Goal: Task Accomplishment & Management: Complete application form

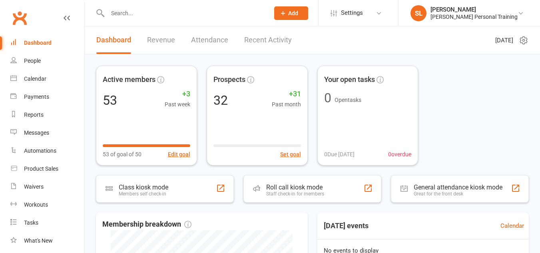
click at [298, 12] on span "Add" at bounding box center [293, 13] width 10 height 6
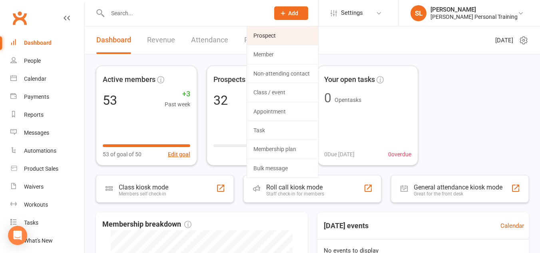
click at [287, 33] on link "Prospect" at bounding box center [282, 35] width 71 height 18
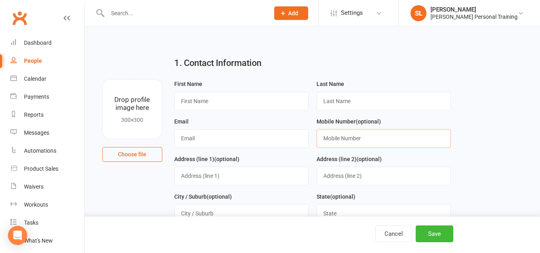
click at [330, 137] on input "text" at bounding box center [383, 138] width 134 height 18
paste input "432961865"
click at [323, 139] on input "432961865" at bounding box center [383, 138] width 134 height 18
type input "0432961865"
click at [196, 99] on input "text" at bounding box center [241, 101] width 134 height 18
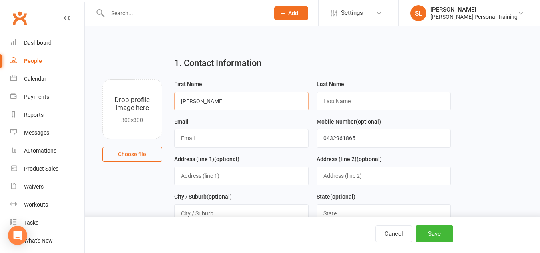
type input "[PERSON_NAME]"
paste input "Ngoue"
type input "Ngoue"
click at [210, 141] on input "text" at bounding box center [241, 138] width 134 height 18
paste input "[EMAIL_ADDRESS][DOMAIN_NAME]"
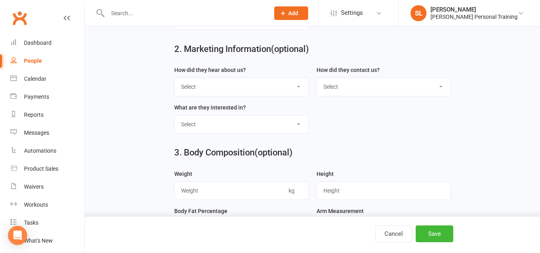
scroll to position [306, 0]
type input "[EMAIL_ADDRESS][DOMAIN_NAME]"
click at [219, 92] on select "Select Google Through A Friend Poster Magazine Walk by Letter Box Drop Facebook" at bounding box center [241, 86] width 133 height 18
select select "Facebook"
click at [175, 81] on select "Select Google Through A Friend Poster Magazine Walk by Letter Box Drop Facebook" at bounding box center [241, 86] width 133 height 18
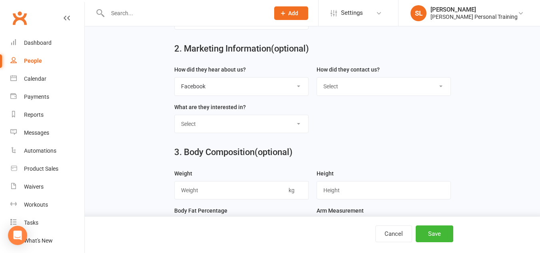
click at [188, 129] on select "Select Classes Personal Training Weight Loss Body Building De-Stressing Diet/Fo…" at bounding box center [241, 124] width 133 height 18
select select "Classes"
click at [175, 119] on select "Select Classes Personal Training Weight Loss Body Building De-Stressing Diet/Fo…" at bounding box center [241, 124] width 133 height 18
click at [428, 232] on button "Save" at bounding box center [434, 233] width 38 height 17
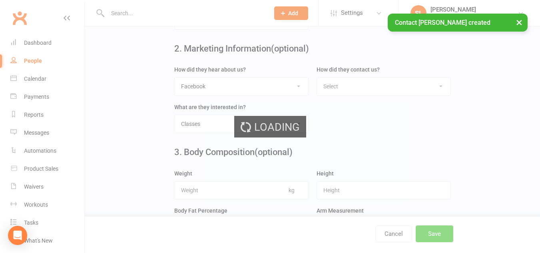
scroll to position [0, 0]
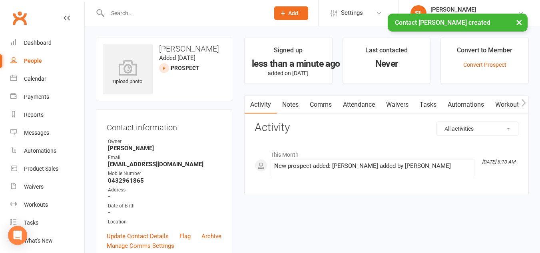
click at [311, 14] on div "× Contact [PERSON_NAME] created" at bounding box center [264, 14] width 529 height 0
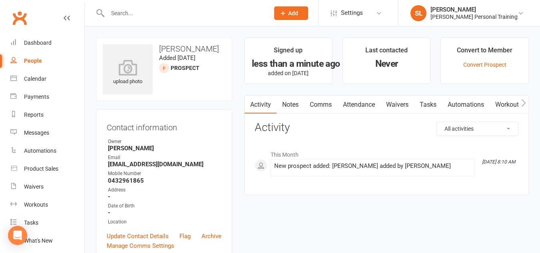
click at [308, 7] on button "Add" at bounding box center [291, 13] width 34 height 14
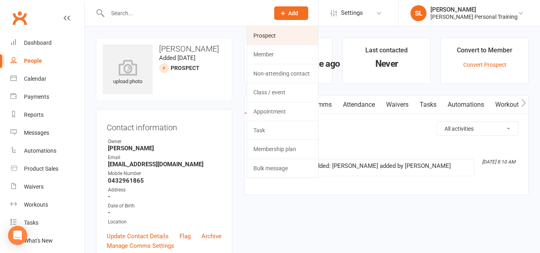
click at [287, 37] on link "Prospect" at bounding box center [282, 35] width 71 height 18
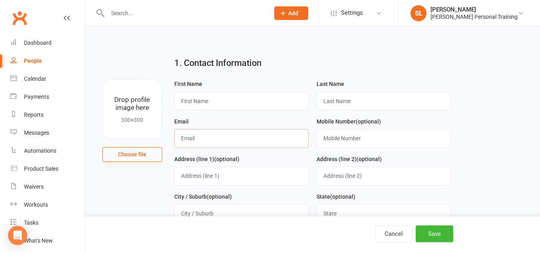
click at [223, 141] on input "text" at bounding box center [241, 138] width 134 height 18
paste input "[EMAIL_ADDRESS][DOMAIN_NAME]"
type input "[EMAIL_ADDRESS][DOMAIN_NAME]"
click at [202, 101] on input "text" at bounding box center [241, 101] width 134 height 18
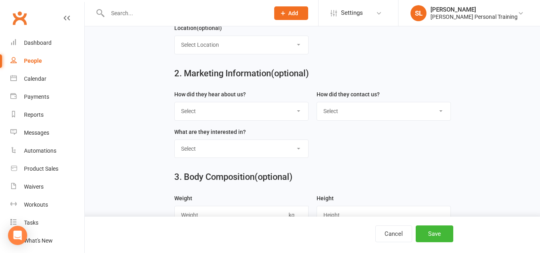
scroll to position [282, 0]
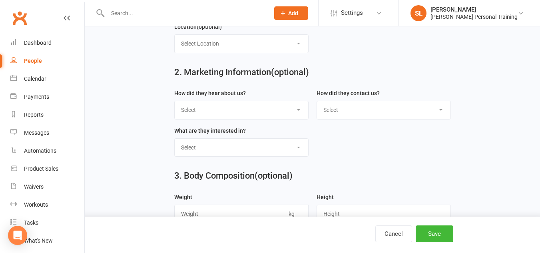
type input "Tupe"
click at [241, 115] on select "Select Google Through A Friend Poster Magazine Walk by Letter Box Drop Facebook" at bounding box center [241, 110] width 133 height 18
select select "Facebook"
click at [175, 104] on select "Select Google Through A Friend Poster Magazine Walk by Letter Box Drop Facebook" at bounding box center [241, 110] width 133 height 18
click at [206, 149] on select "Select Classes Personal Training Weight Loss Body Building De-Stressing Diet/Fo…" at bounding box center [241, 148] width 133 height 18
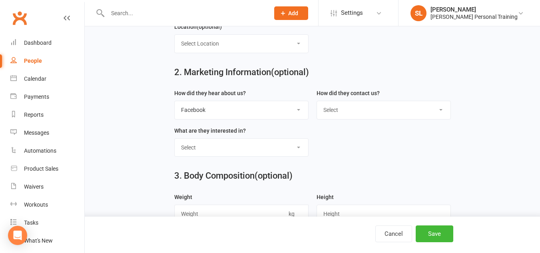
select select "Classes"
click at [175, 142] on select "Select Classes Personal Training Weight Loss Body Building De-Stressing Diet/Fo…" at bounding box center [241, 148] width 133 height 18
click at [425, 233] on button "Save" at bounding box center [434, 233] width 38 height 17
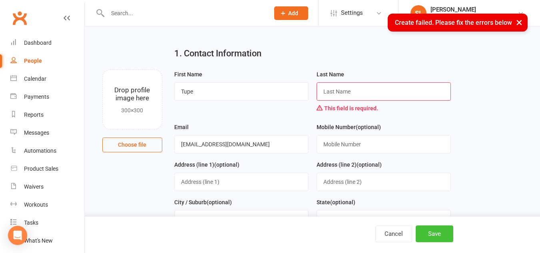
scroll to position [8, 0]
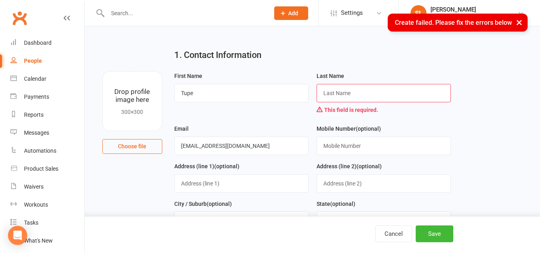
click at [323, 95] on input "text" at bounding box center [383, 93] width 134 height 18
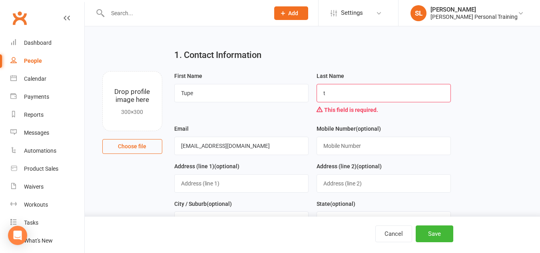
type input "t"
click at [433, 128] on div "Mobile Number (optional)" at bounding box center [383, 139] width 134 height 31
click at [438, 231] on button "Save" at bounding box center [434, 233] width 38 height 17
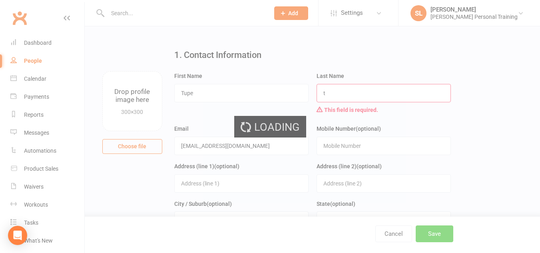
scroll to position [0, 0]
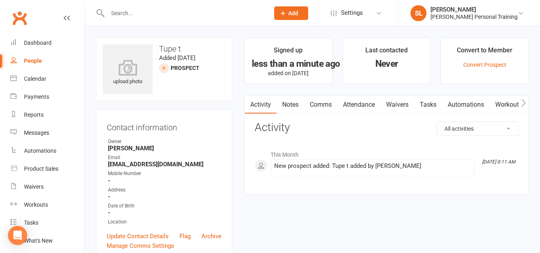
click at [298, 12] on span "Add" at bounding box center [293, 13] width 10 height 6
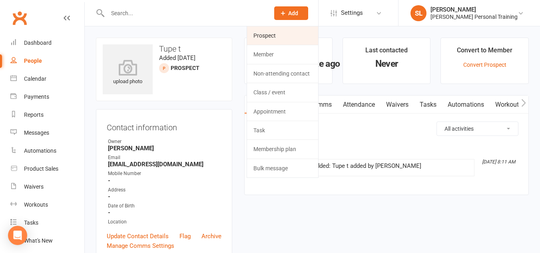
click at [287, 34] on link "Prospect" at bounding box center [282, 35] width 71 height 18
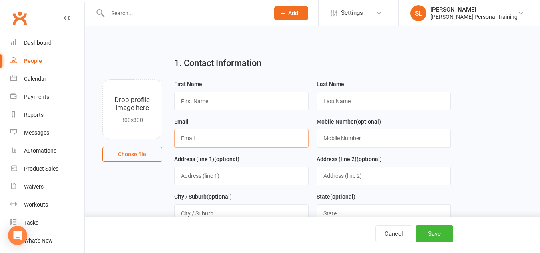
click at [256, 143] on input "text" at bounding box center [241, 138] width 134 height 18
paste input "[EMAIL_ADDRESS][DOMAIN_NAME]"
type input "[EMAIL_ADDRESS][DOMAIN_NAME]"
click at [215, 100] on input "text" at bounding box center [241, 101] width 134 height 18
type input "[PERSON_NAME]"
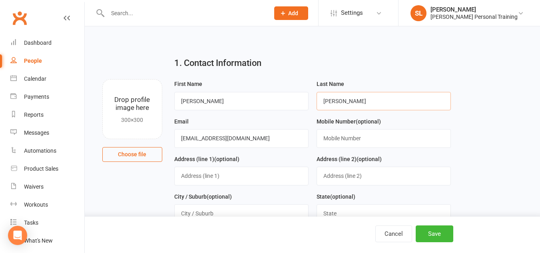
type input "[PERSON_NAME]"
click at [345, 137] on input "text" at bounding box center [383, 138] width 134 height 18
paste input "411531024"
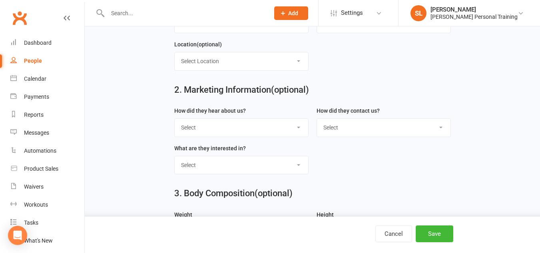
scroll to position [265, 0]
type input "0411531024"
click at [229, 127] on select "Select Google Through A Friend Poster Magazine Walk by Letter Box Drop Facebook" at bounding box center [241, 127] width 133 height 18
select select "Facebook"
click at [175, 121] on select "Select Google Through A Friend Poster Magazine Walk by Letter Box Drop Facebook" at bounding box center [241, 127] width 133 height 18
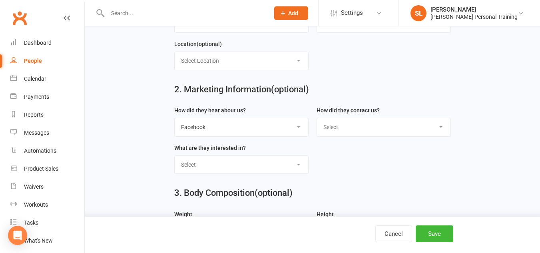
click at [198, 165] on select "Select Classes Personal Training Weight Loss Body Building De-Stressing Diet/Fo…" at bounding box center [241, 165] width 133 height 18
select select "Classes"
click at [175, 159] on select "Select Classes Personal Training Weight Loss Body Building De-Stressing Diet/Fo…" at bounding box center [241, 165] width 133 height 18
click at [431, 230] on button "Save" at bounding box center [434, 233] width 38 height 17
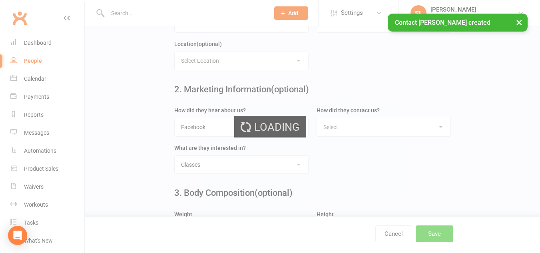
scroll to position [0, 0]
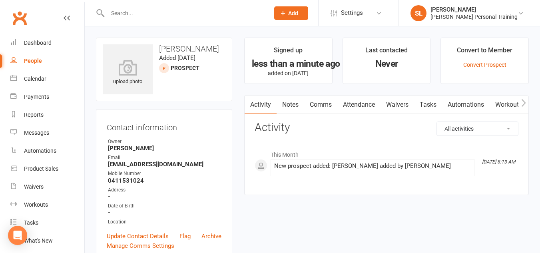
click at [298, 12] on span "Add" at bounding box center [293, 13] width 10 height 6
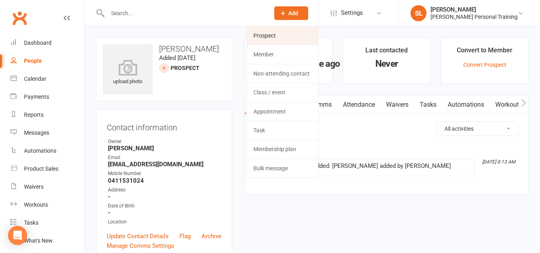
click at [286, 34] on link "Prospect" at bounding box center [282, 35] width 71 height 18
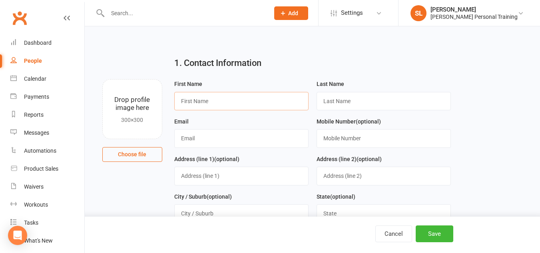
click at [224, 103] on input "text" at bounding box center [241, 101] width 134 height 18
type input "Ruby"
paste input "[PERSON_NAME]"
type input "[PERSON_NAME]"
click at [336, 138] on input "text" at bounding box center [383, 138] width 134 height 18
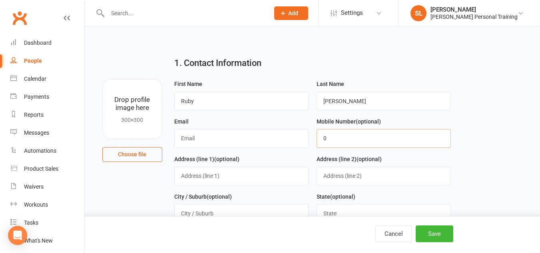
paste input "460929970"
type input "0460929970"
click at [235, 137] on input "text" at bounding box center [241, 138] width 134 height 18
paste input "[EMAIL_ADDRESS][DOMAIN_NAME]"
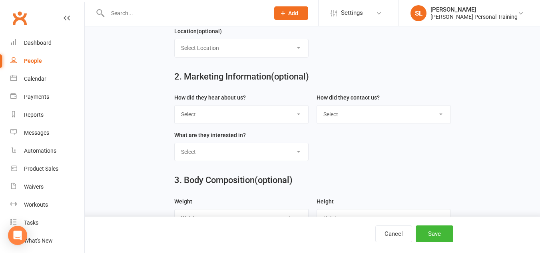
scroll to position [279, 0]
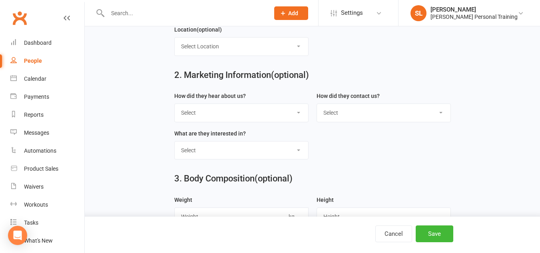
type input "[EMAIL_ADDRESS][DOMAIN_NAME]"
click at [257, 119] on select "Select Google Through A Friend Poster Magazine Walk by Letter Box Drop Facebook" at bounding box center [241, 113] width 133 height 18
select select "Facebook"
click at [175, 107] on select "Select Google Through A Friend Poster Magazine Walk by Letter Box Drop Facebook" at bounding box center [241, 113] width 133 height 18
click at [195, 155] on select "Select Classes Personal Training Weight Loss Body Building De-Stressing Diet/Fo…" at bounding box center [241, 150] width 133 height 18
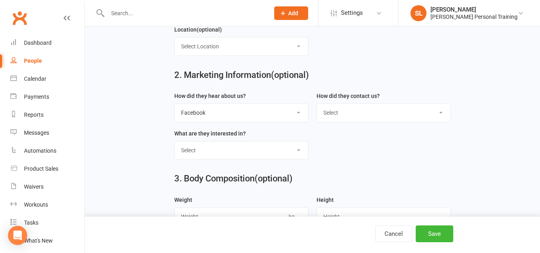
select select "Classes"
click at [175, 145] on select "Select Classes Personal Training Weight Loss Body Building De-Stressing Diet/Fo…" at bounding box center [241, 150] width 133 height 18
click at [434, 234] on button "Save" at bounding box center [434, 233] width 38 height 17
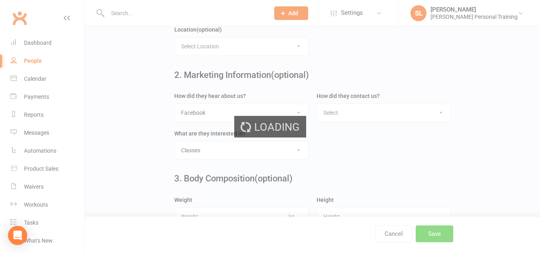
scroll to position [0, 0]
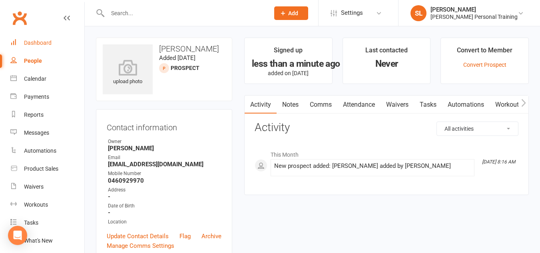
click at [29, 43] on div "Dashboard" at bounding box center [38, 43] width 28 height 6
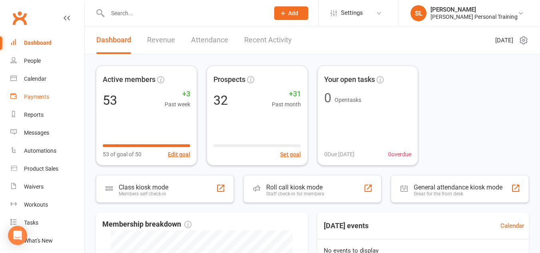
click at [33, 97] on div "Payments" at bounding box center [36, 96] width 25 height 6
